Goal: Transaction & Acquisition: Download file/media

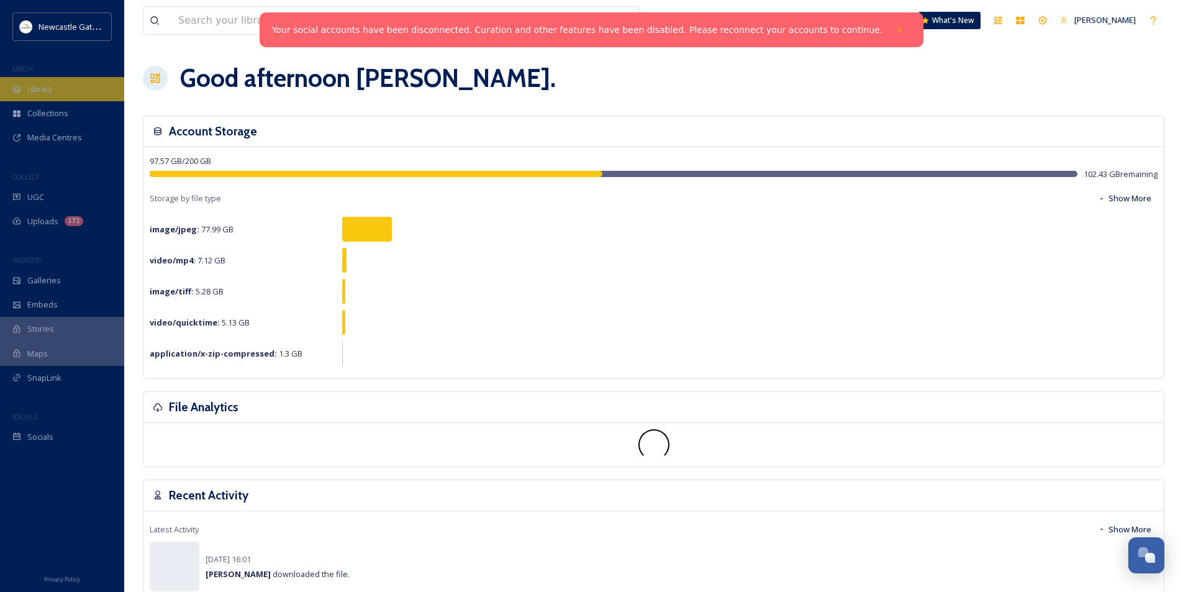
click at [55, 87] on div "Library" at bounding box center [62, 89] width 124 height 24
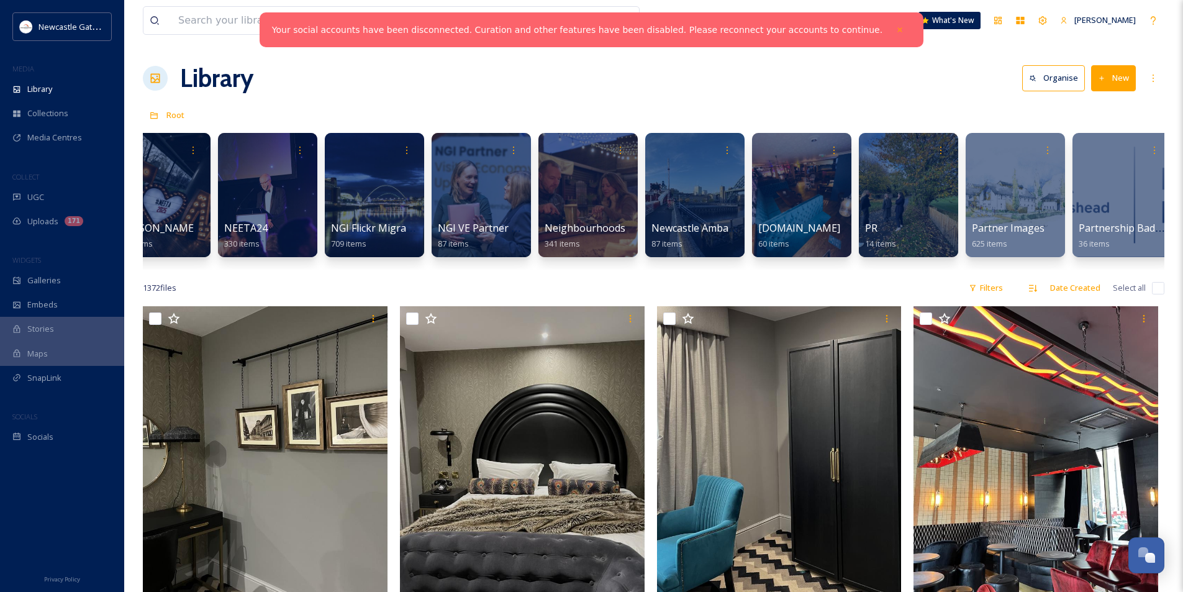
scroll to position [0, 1539]
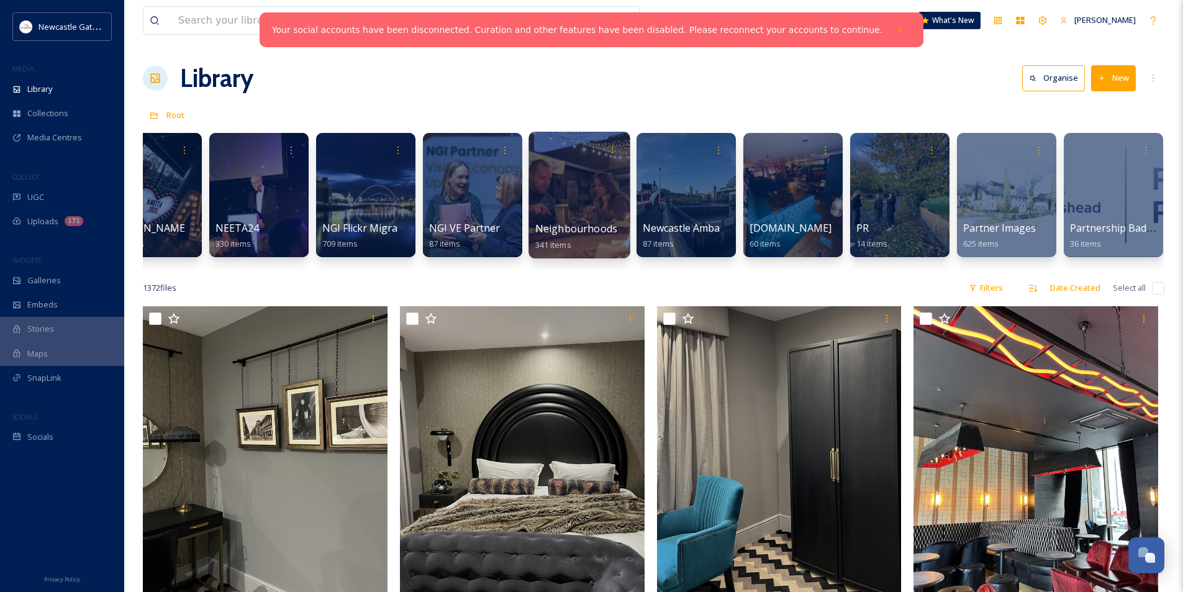
click at [590, 201] on div at bounding box center [578, 195] width 101 height 127
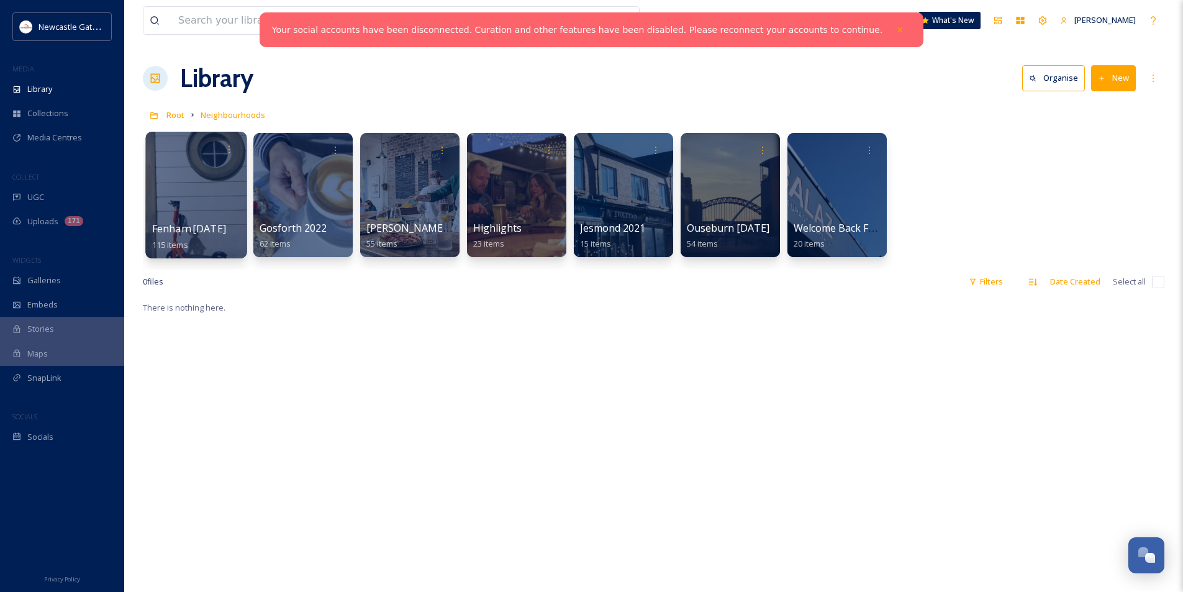
click at [168, 200] on div at bounding box center [195, 195] width 101 height 127
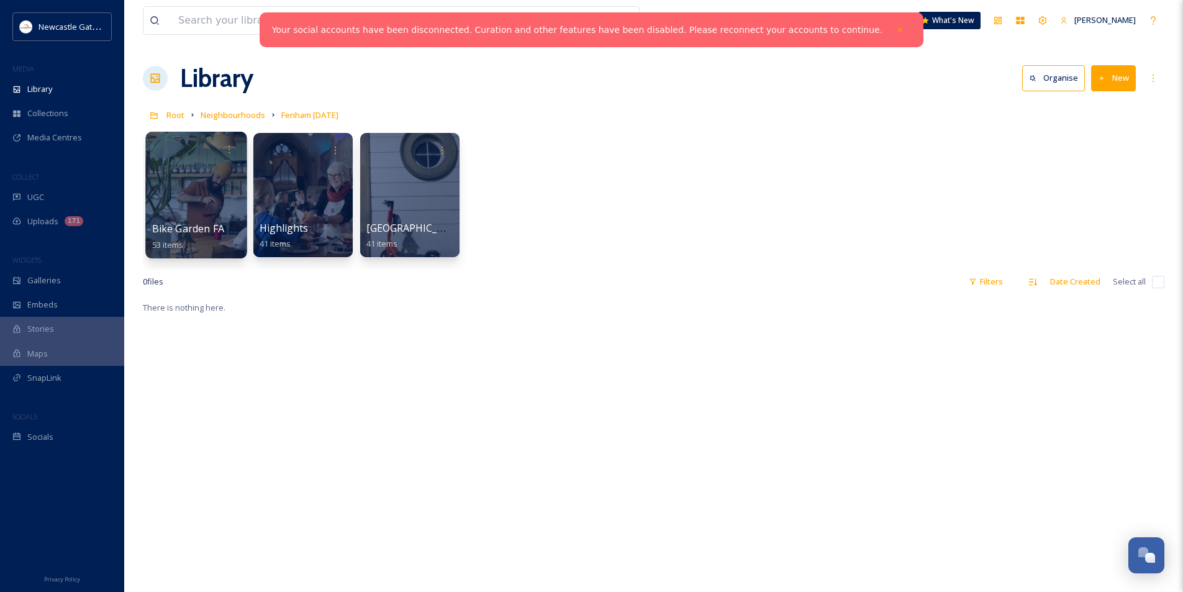
click at [217, 186] on div at bounding box center [195, 195] width 101 height 127
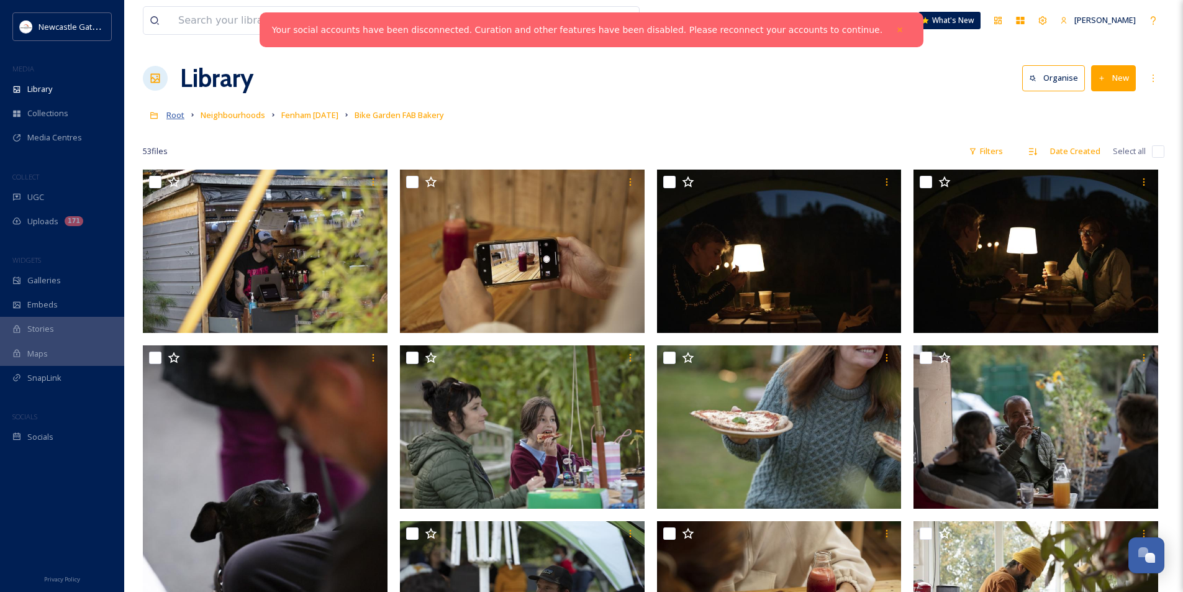
click at [169, 112] on span "Root" at bounding box center [175, 114] width 18 height 11
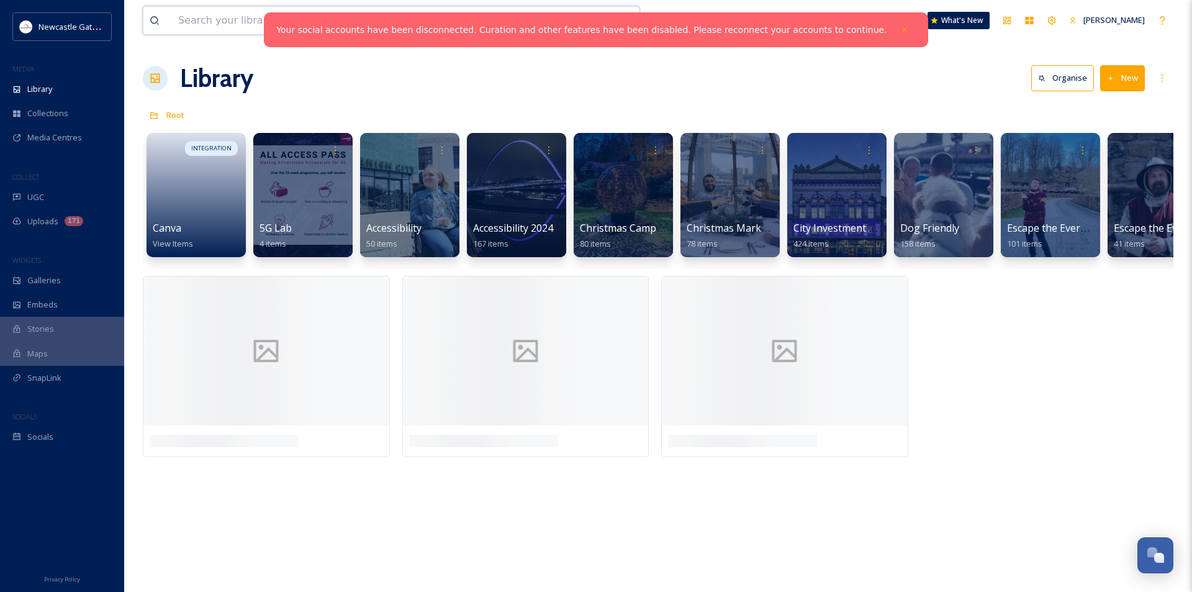
click at [260, 26] on input at bounding box center [355, 20] width 366 height 27
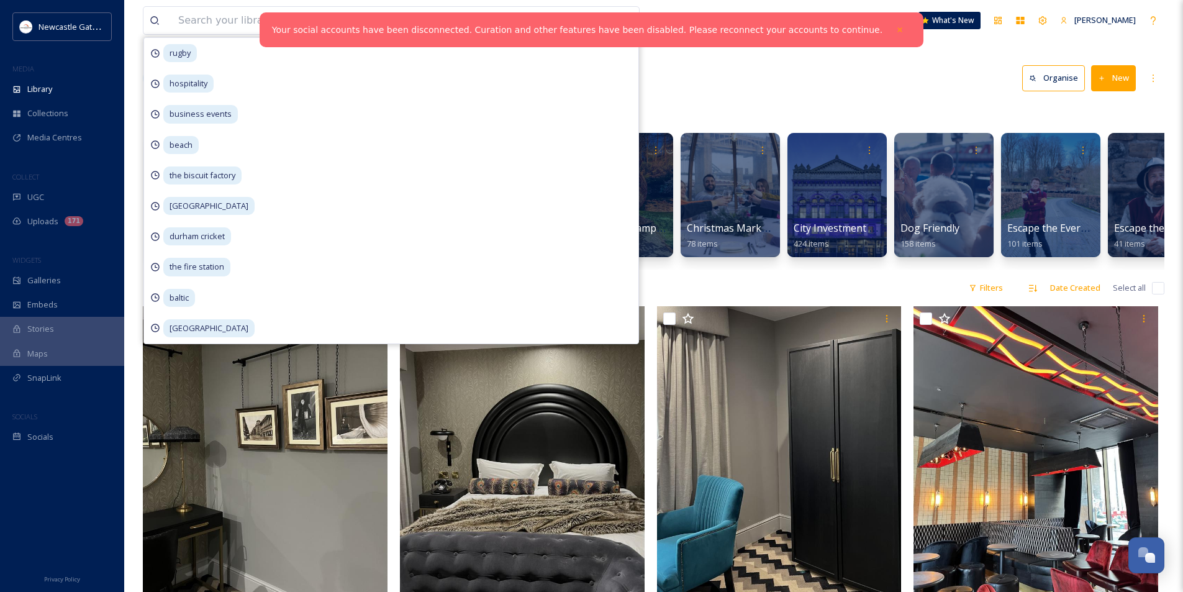
click at [818, 91] on div "Library Organise New" at bounding box center [653, 78] width 1021 height 37
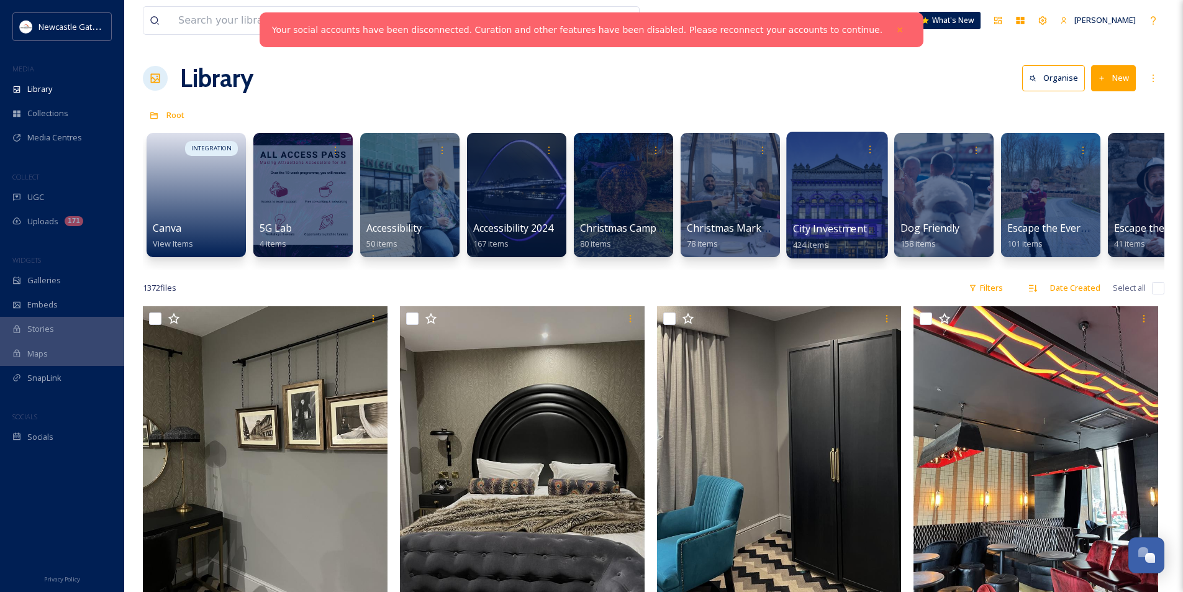
click at [849, 207] on div at bounding box center [836, 195] width 101 height 127
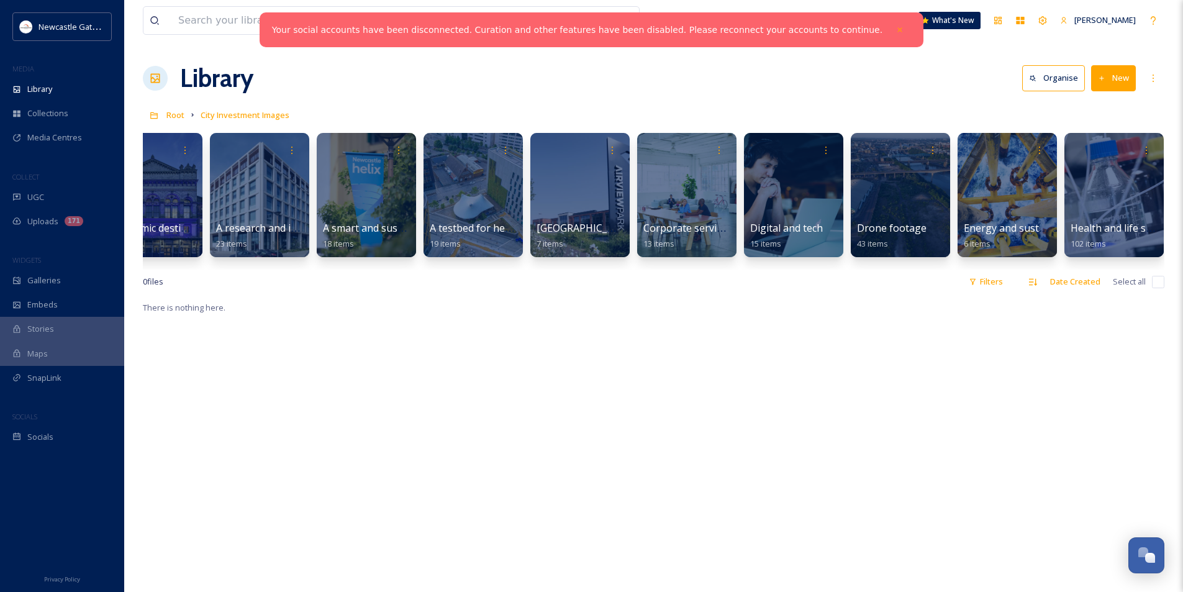
scroll to position [0, 192]
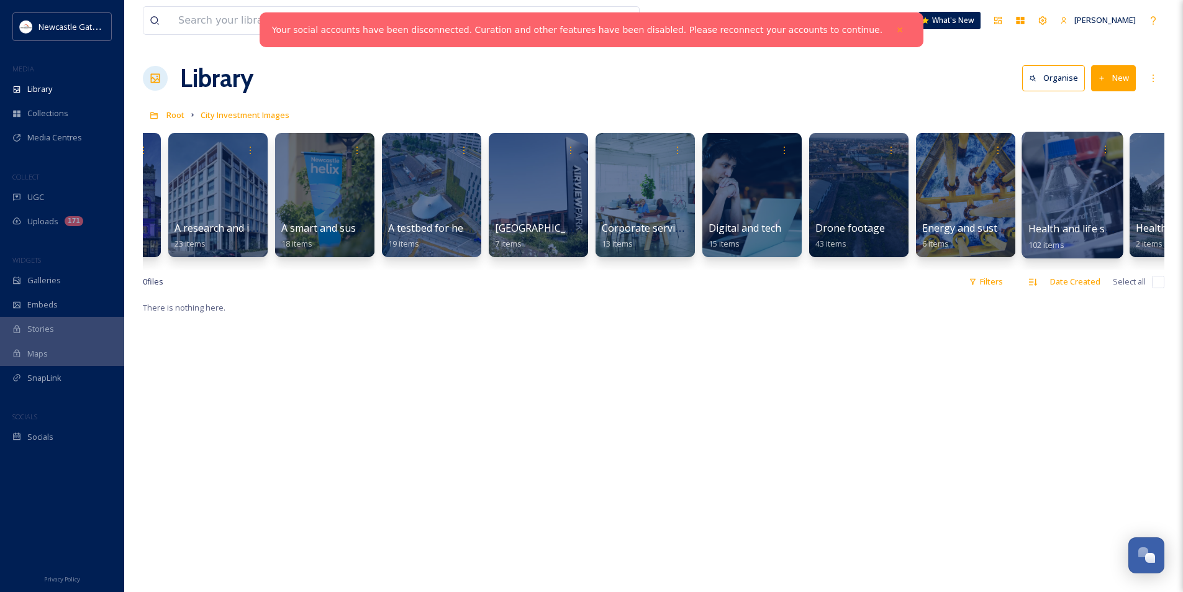
click at [1080, 194] on div at bounding box center [1071, 195] width 101 height 127
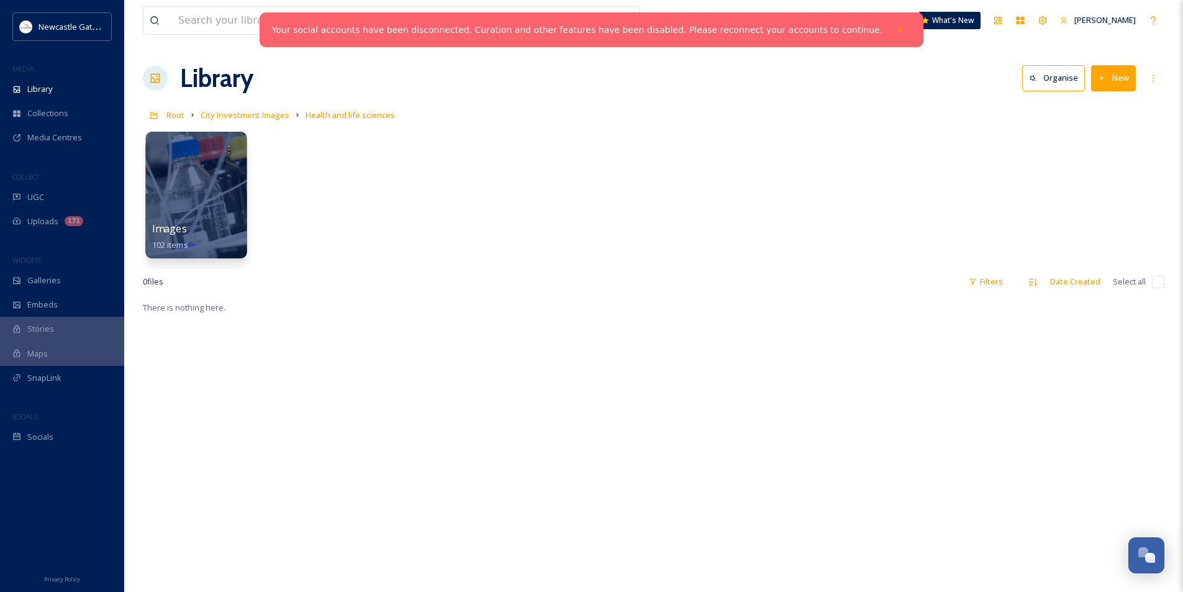
click at [206, 194] on div at bounding box center [195, 195] width 101 height 127
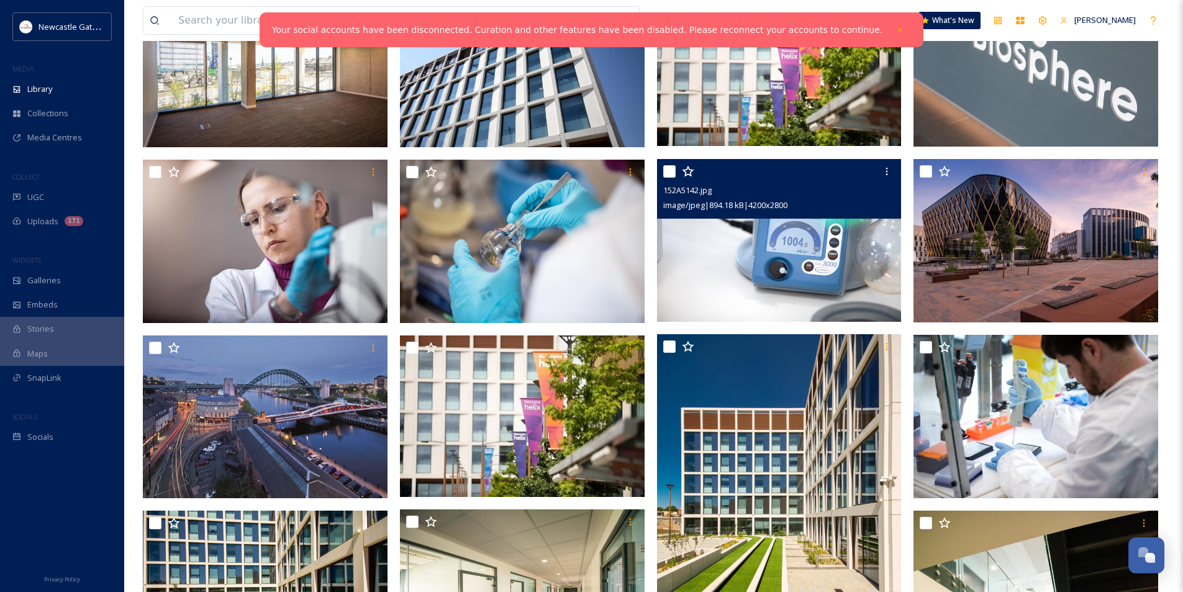
scroll to position [559, 0]
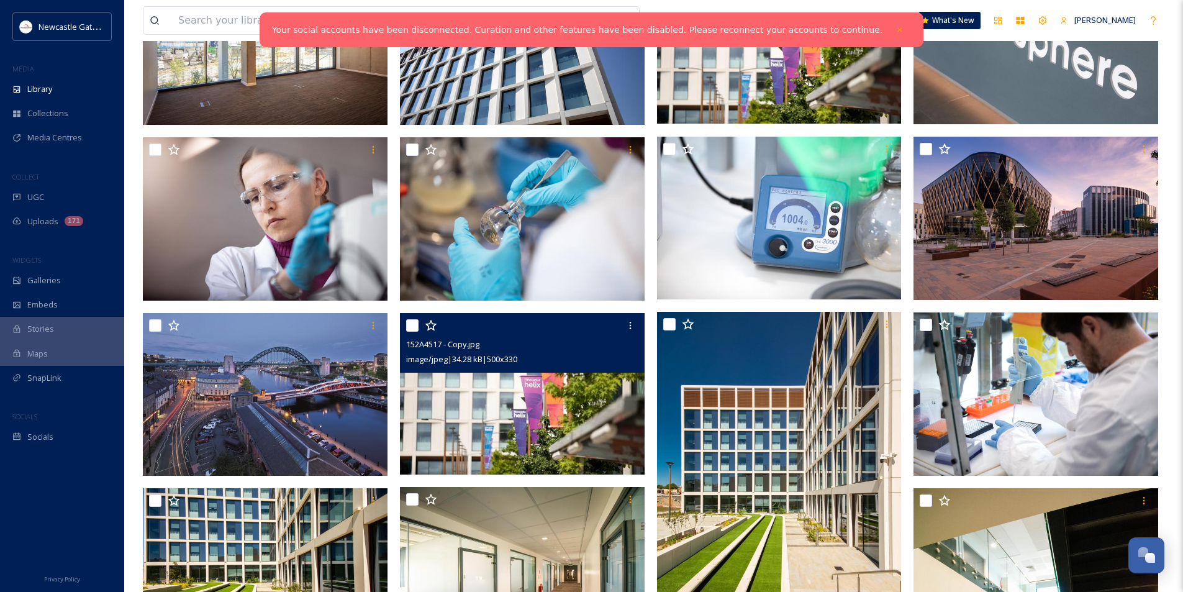
click at [545, 369] on div "152A4517 - Copy.jpg image/jpeg | 34.28 kB | 500 x 330" at bounding box center [522, 343] width 245 height 60
click at [550, 400] on img at bounding box center [522, 393] width 245 height 161
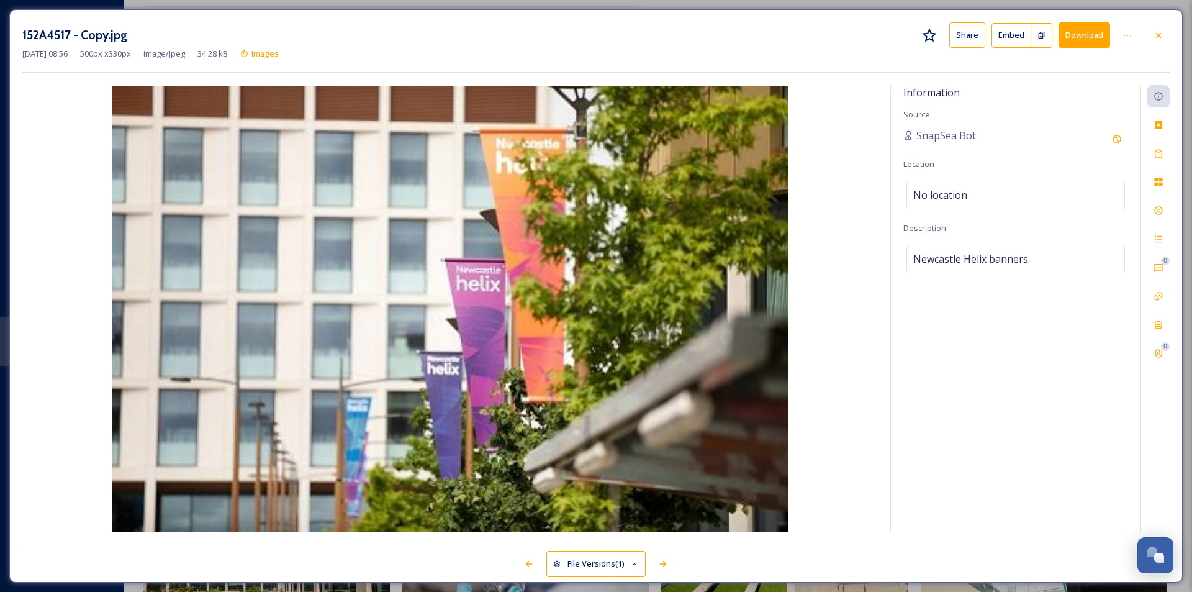
click at [1099, 29] on button "Download" at bounding box center [1085, 34] width 52 height 25
click at [1165, 20] on div "152A4517 - Copy.jpg Share Embed Download [DATE] 08:56 500 px x 330 px image/jpe…" at bounding box center [596, 295] width 1174 height 573
click at [1157, 38] on icon at bounding box center [1159, 35] width 10 height 10
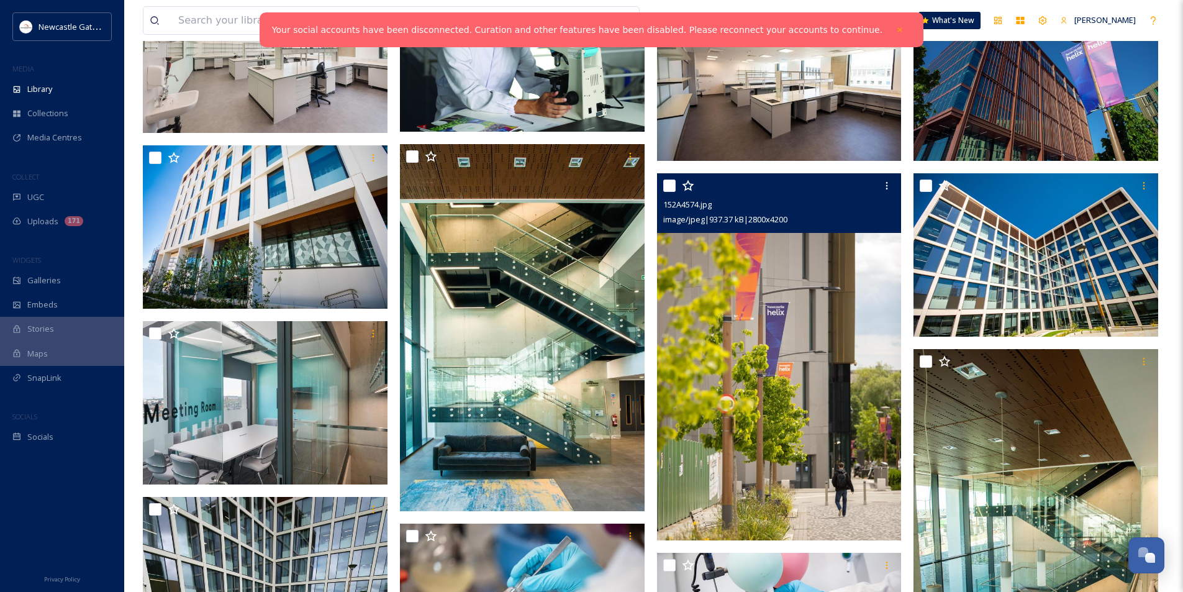
scroll to position [1490, 0]
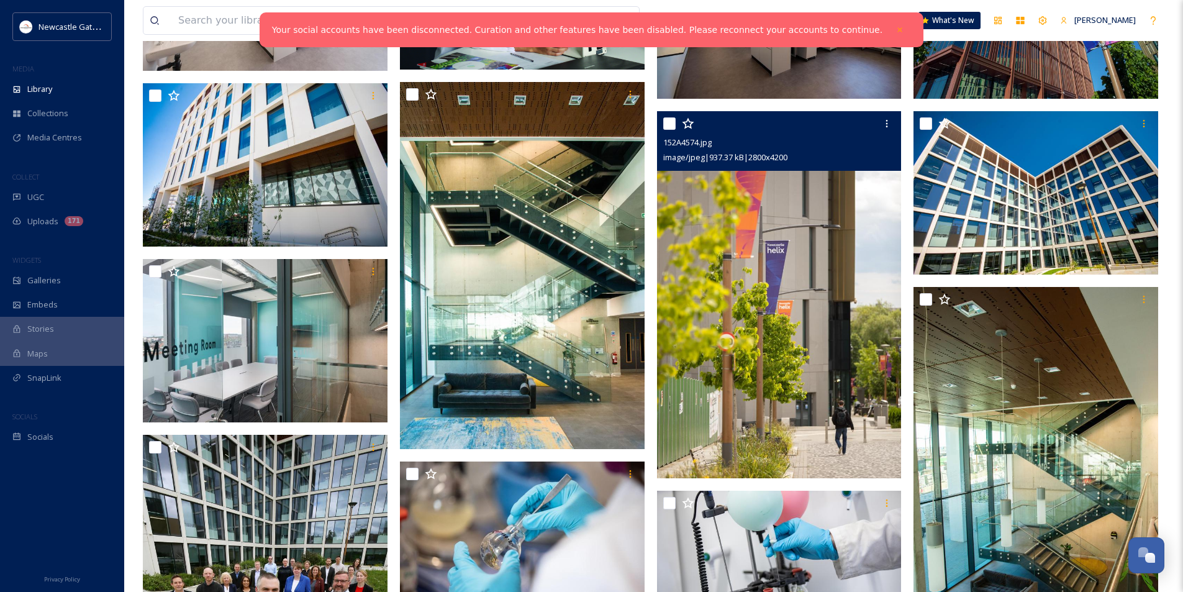
click at [804, 298] on img at bounding box center [779, 294] width 245 height 367
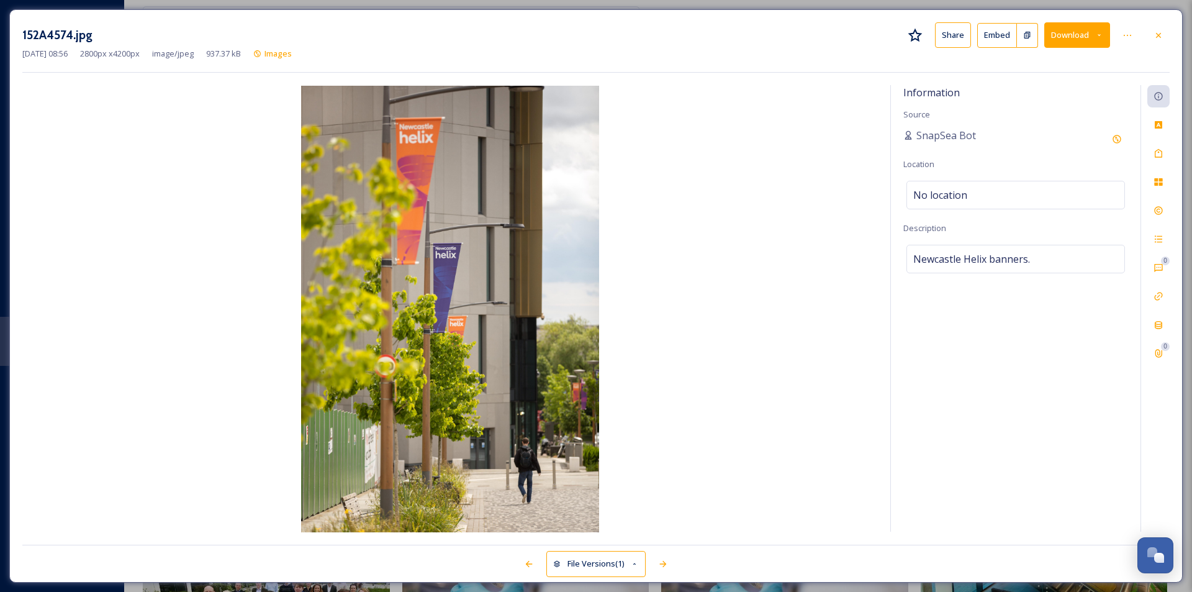
click at [1096, 33] on icon at bounding box center [1099, 35] width 8 height 8
click at [1075, 88] on span "Download Large (1333 x 2000)" at bounding box center [1040, 88] width 109 height 12
click at [1161, 33] on icon at bounding box center [1159, 35] width 10 height 10
